Goal: Task Accomplishment & Management: Complete application form

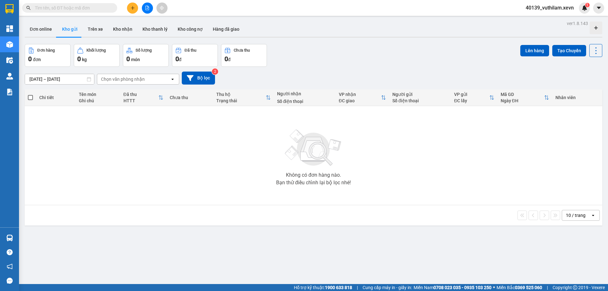
click at [43, 7] on input "text" at bounding box center [72, 7] width 75 height 7
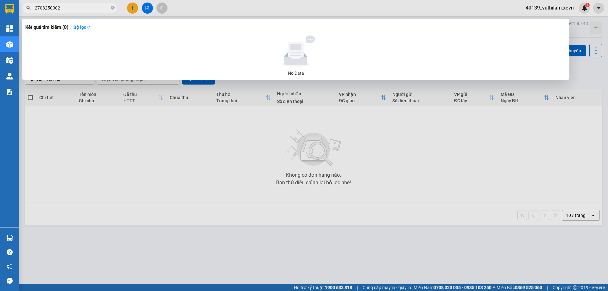
type input "2708250002"
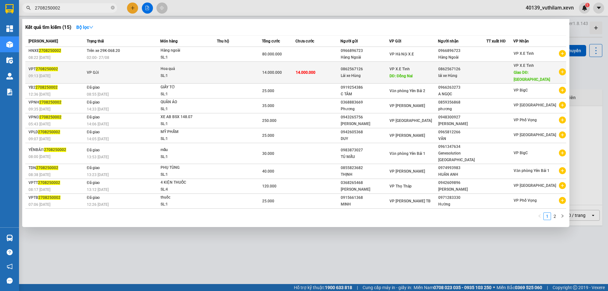
click at [274, 70] on span "14.000.000" at bounding box center [272, 72] width 20 height 4
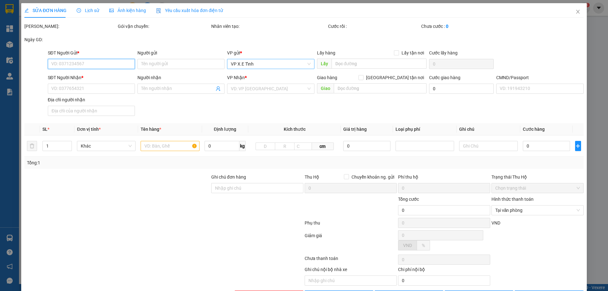
type input "0862567126"
type input "Lái xe Hùng"
type input "Đồng Nai"
type input "0862567126"
type input "lái xe Hùng"
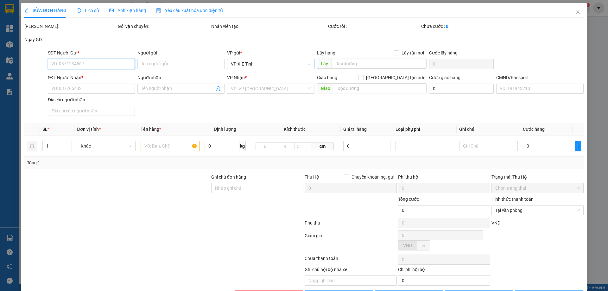
type input "[GEOGRAPHIC_DATA]"
type input "14.000.000"
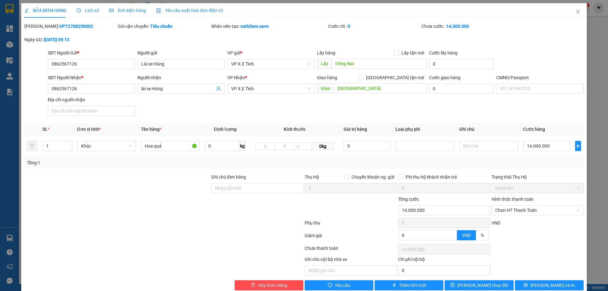
drag, startPoint x: 81, startPoint y: 28, endPoint x: 41, endPoint y: 21, distance: 40.8
click at [41, 21] on div "SỬA ĐƠN HÀNG Lịch sử Ảnh kiện hàng Yêu cầu xuất hóa đơn điện tử Total Paid Fee …" at bounding box center [303, 146] width 559 height 287
copy b "VPT2708250002"
